Goal: Contribute content

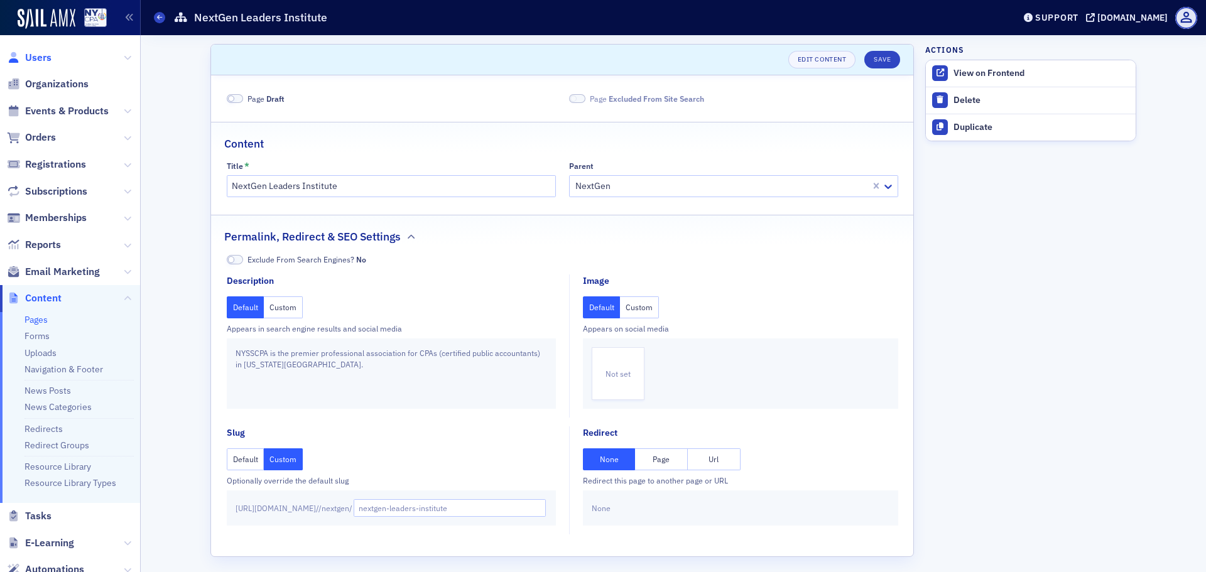
scroll to position [7, 0]
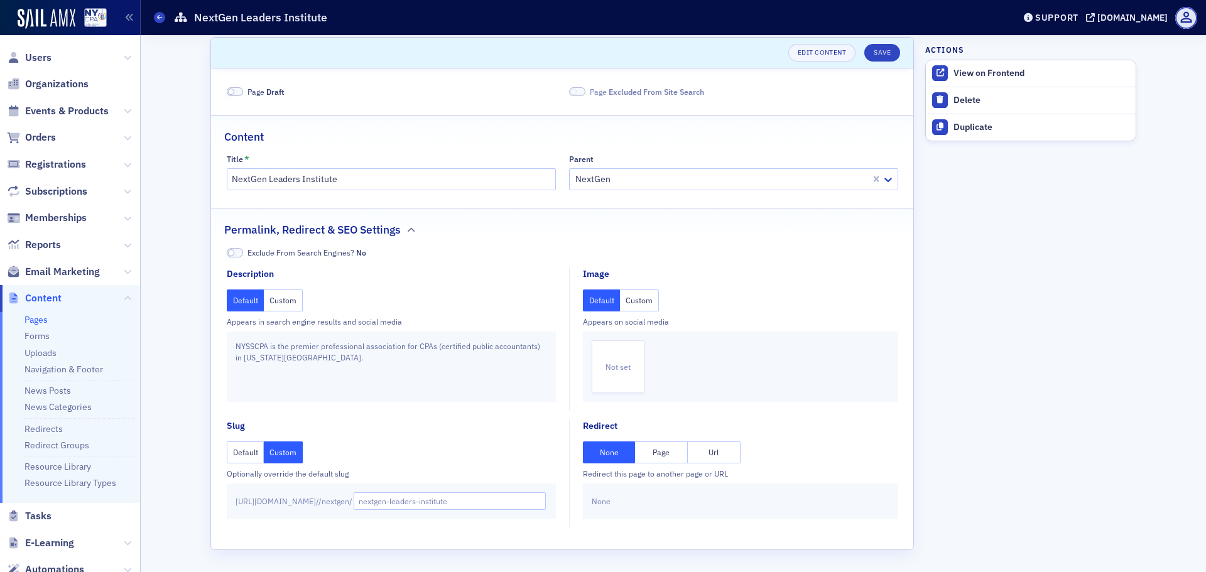
click at [42, 320] on link "Pages" at bounding box center [36, 319] width 23 height 11
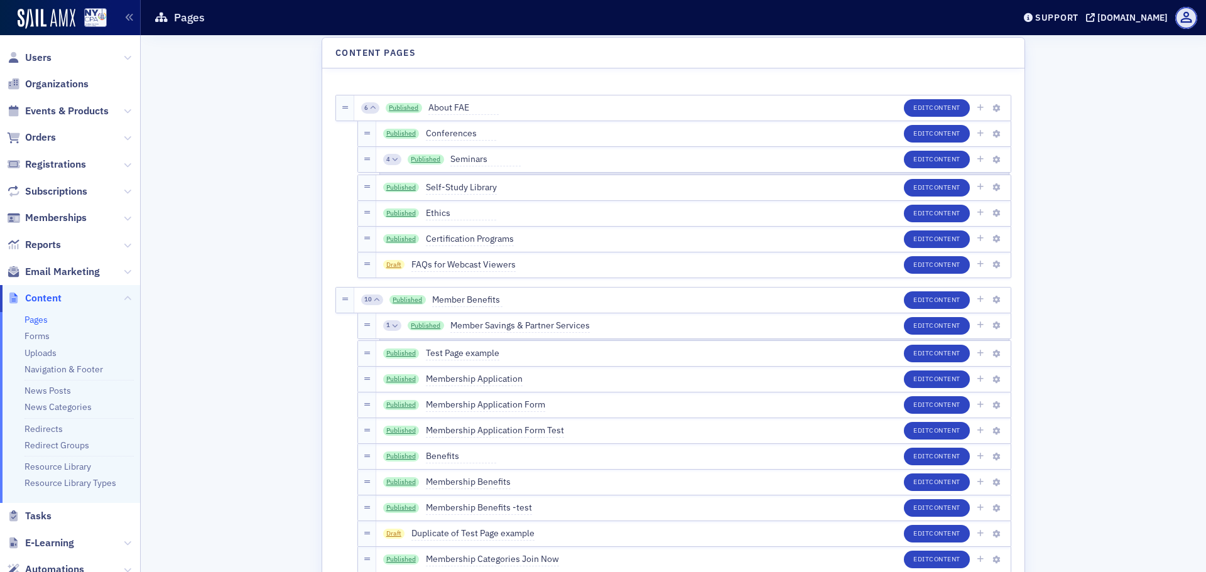
scroll to position [4775, 0]
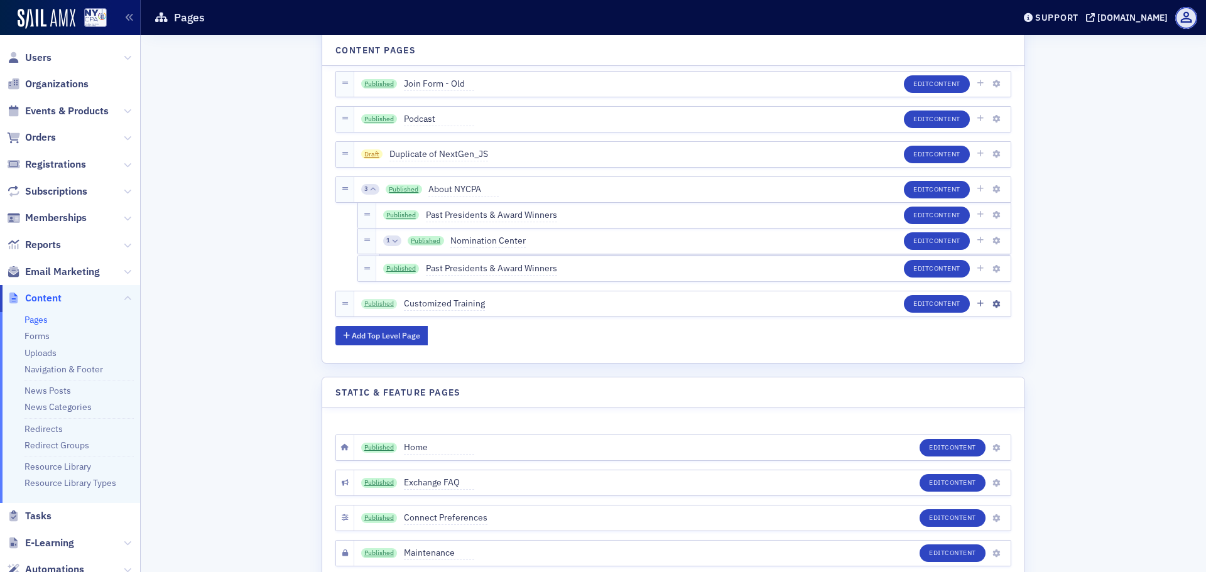
click at [381, 302] on link "Published" at bounding box center [379, 304] width 36 height 10
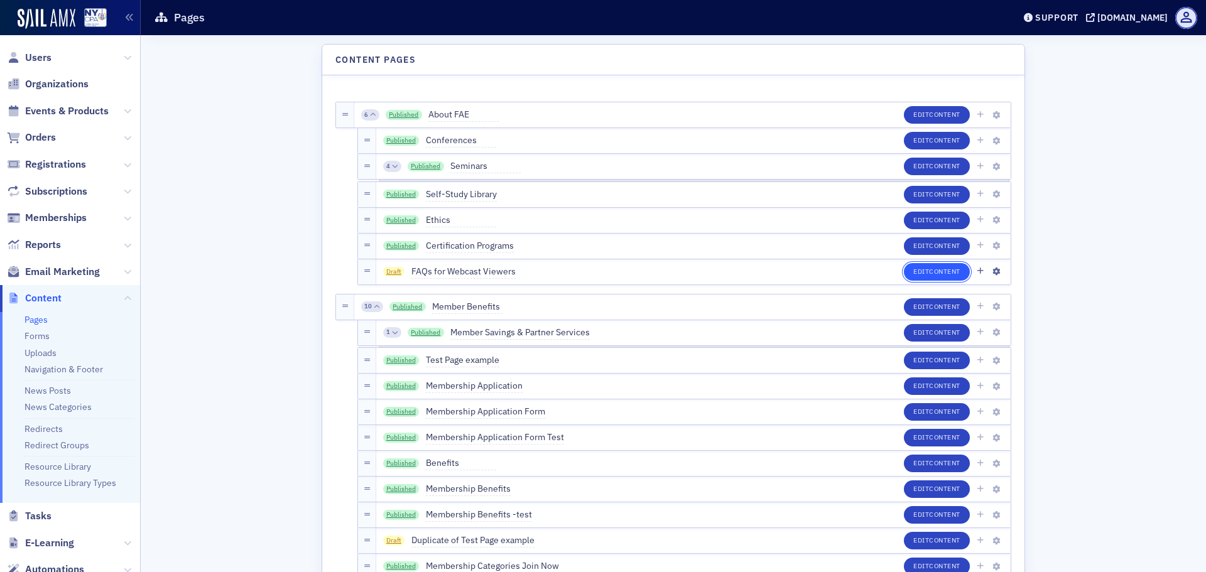
click at [921, 264] on button "Edit Content" at bounding box center [937, 272] width 66 height 18
click at [993, 270] on icon "button" at bounding box center [997, 272] width 8 height 8
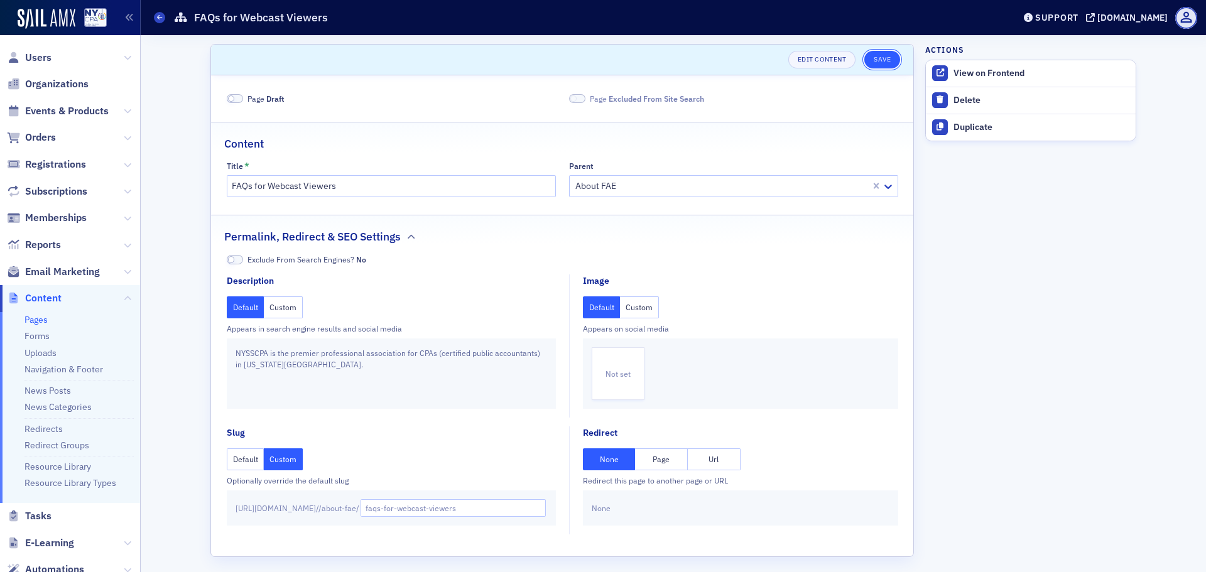
click at [876, 60] on button "Save" at bounding box center [883, 60] width 36 height 18
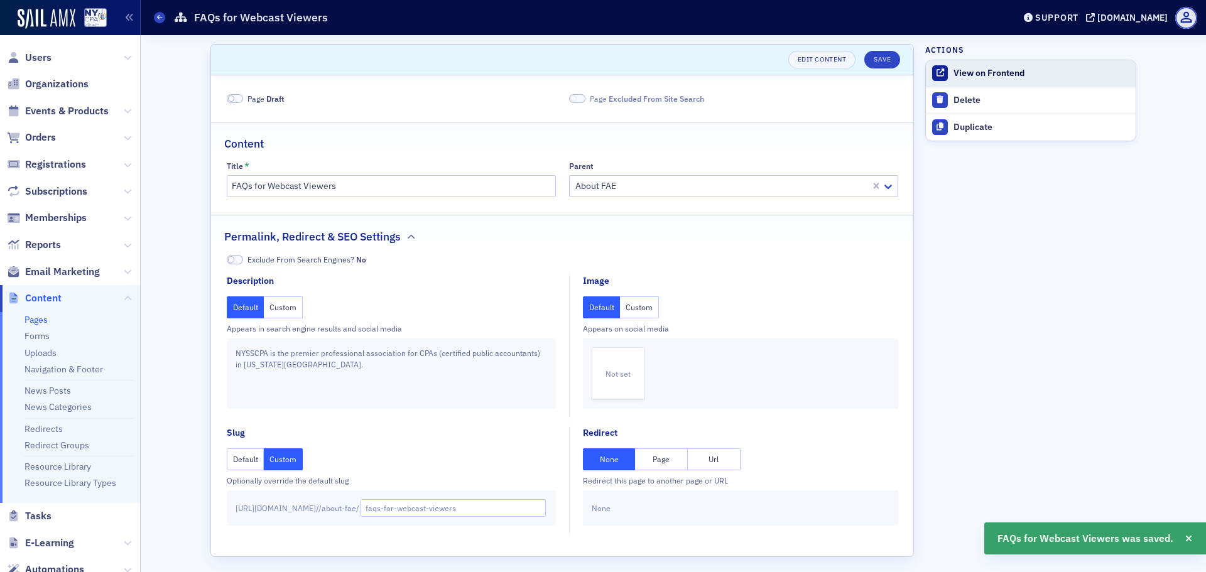
click at [1000, 78] on div "View on Frontend" at bounding box center [1042, 73] width 176 height 11
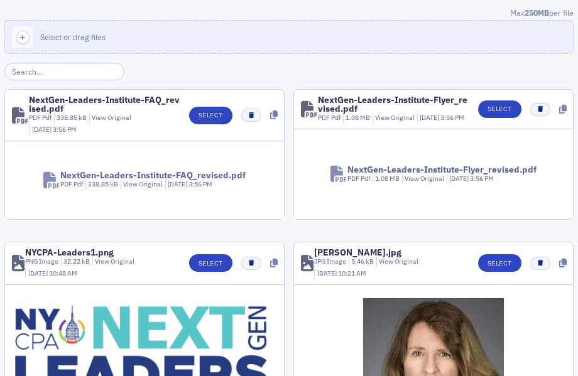
click at [39, 70] on input "search" at bounding box center [64, 72] width 120 height 18
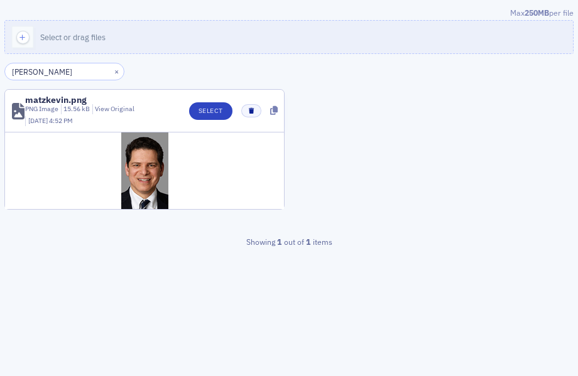
type input "kevin"
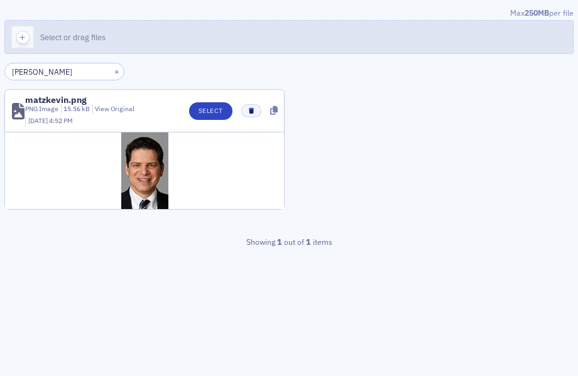
click at [25, 36] on icon "button" at bounding box center [22, 37] width 11 height 11
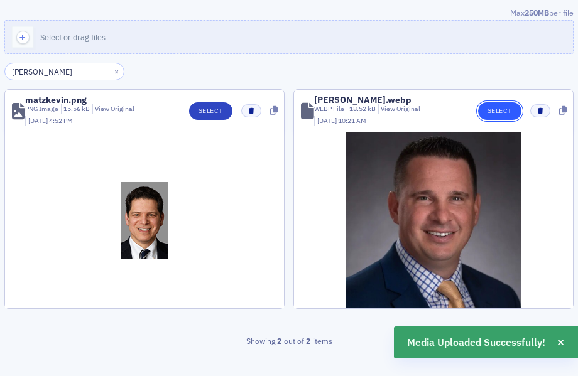
click at [491, 114] on button "Select" at bounding box center [499, 111] width 43 height 18
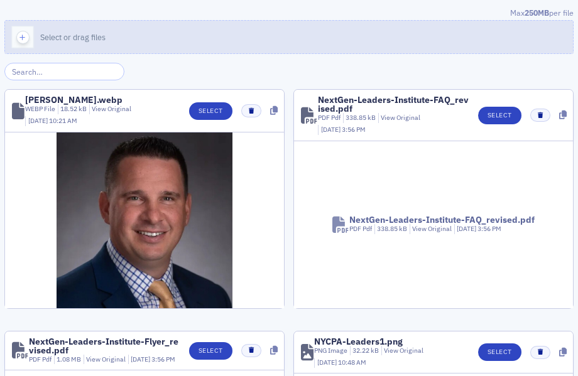
click at [19, 35] on icon "button" at bounding box center [22, 37] width 11 height 11
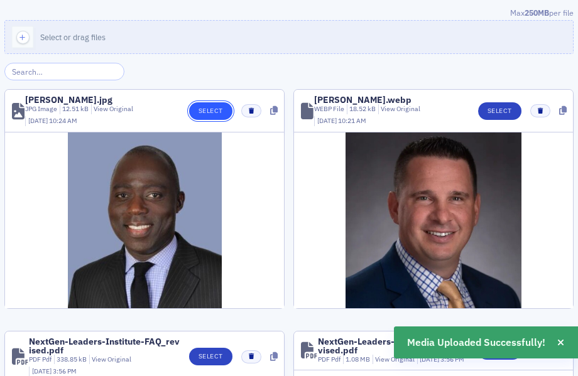
click at [211, 111] on button "Select" at bounding box center [210, 111] width 43 height 18
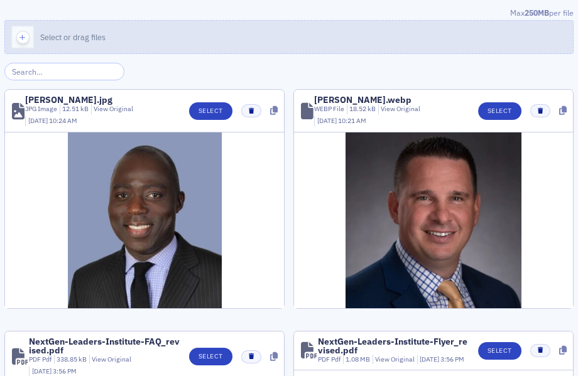
click at [23, 33] on icon "button" at bounding box center [22, 37] width 11 height 11
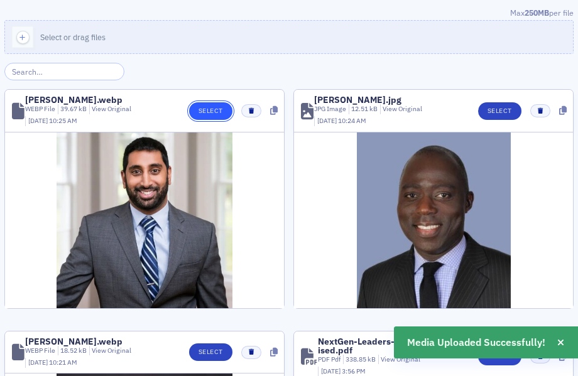
click at [207, 111] on button "Select" at bounding box center [210, 111] width 43 height 18
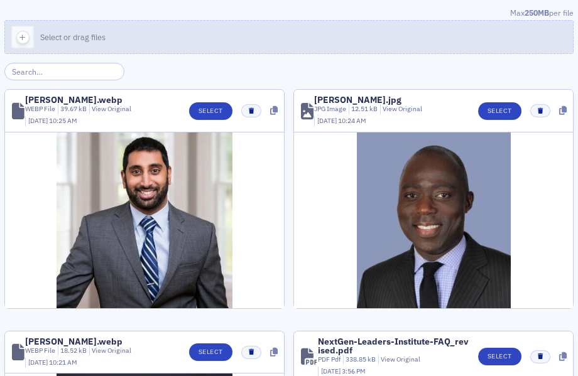
click at [19, 35] on icon "button" at bounding box center [22, 37] width 11 height 11
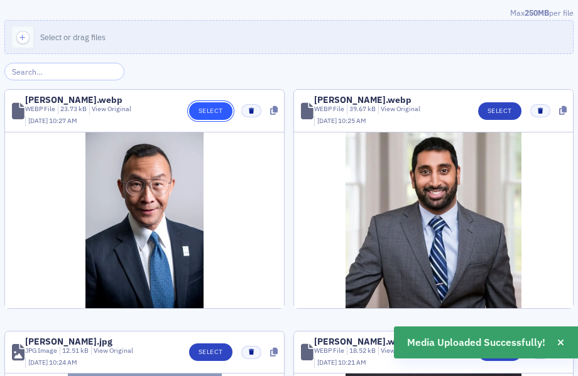
click at [210, 109] on button "Select" at bounding box center [210, 111] width 43 height 18
